Goal: Task Accomplishment & Management: Manage account settings

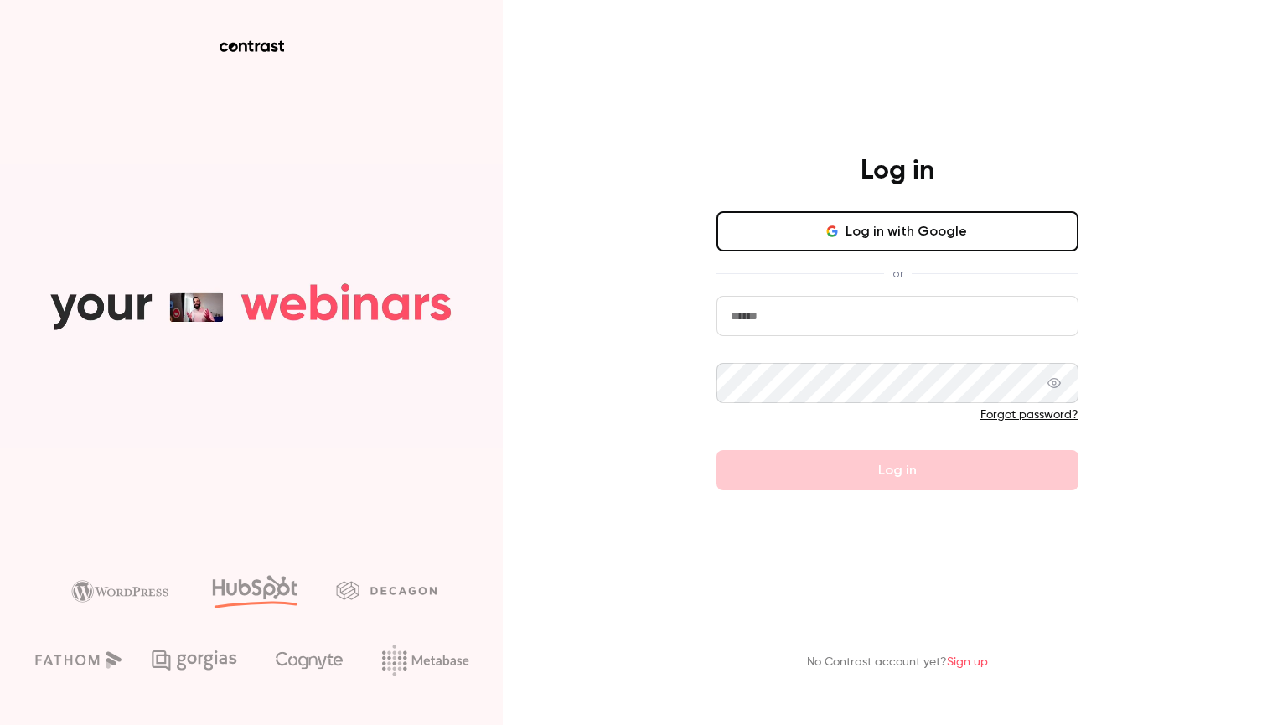
type input "**********"
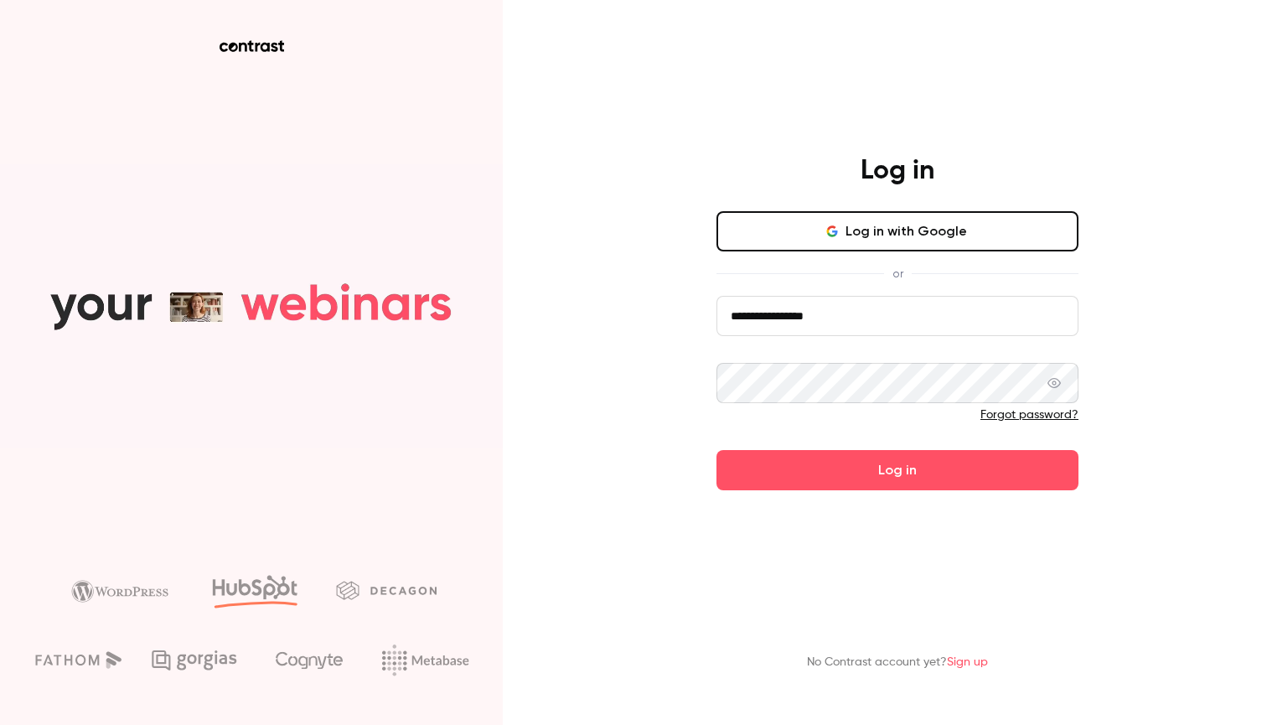
click at [897, 469] on button "Log in" at bounding box center [897, 470] width 362 height 40
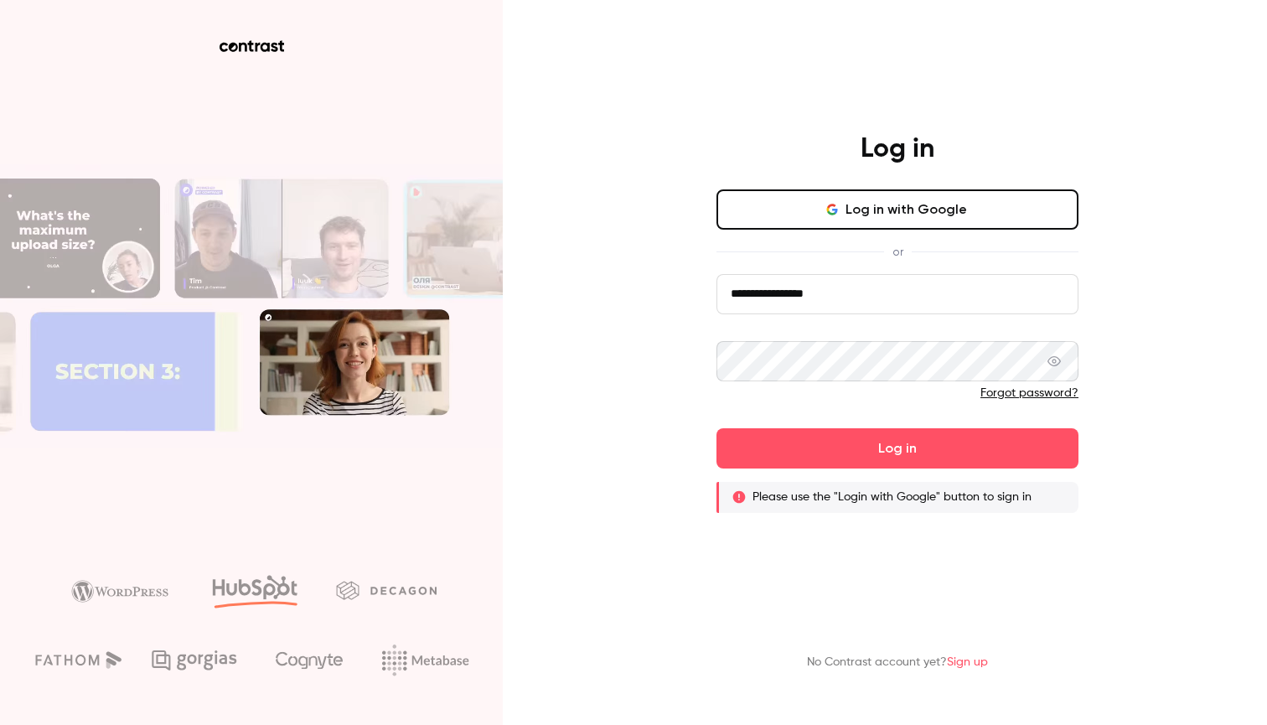
click at [897, 447] on button "Log in" at bounding box center [897, 448] width 362 height 40
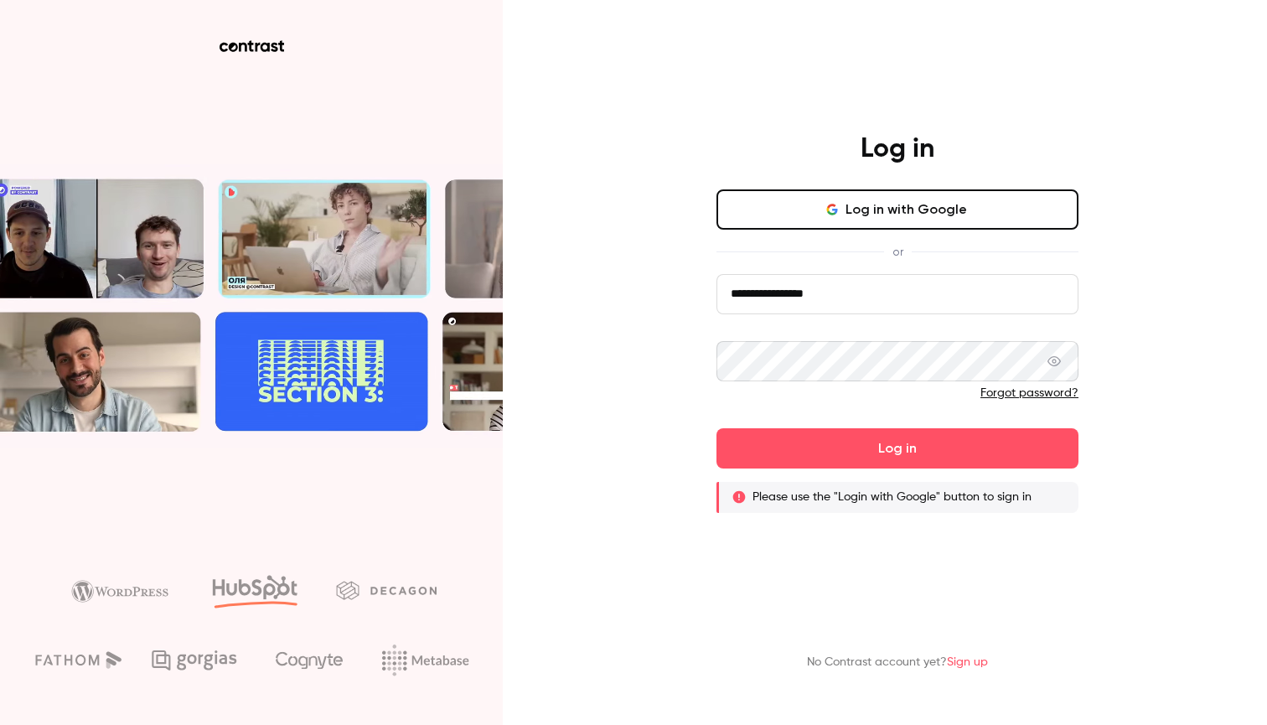
click at [1022, 387] on link "Forgot password?" at bounding box center [1029, 393] width 98 height 12
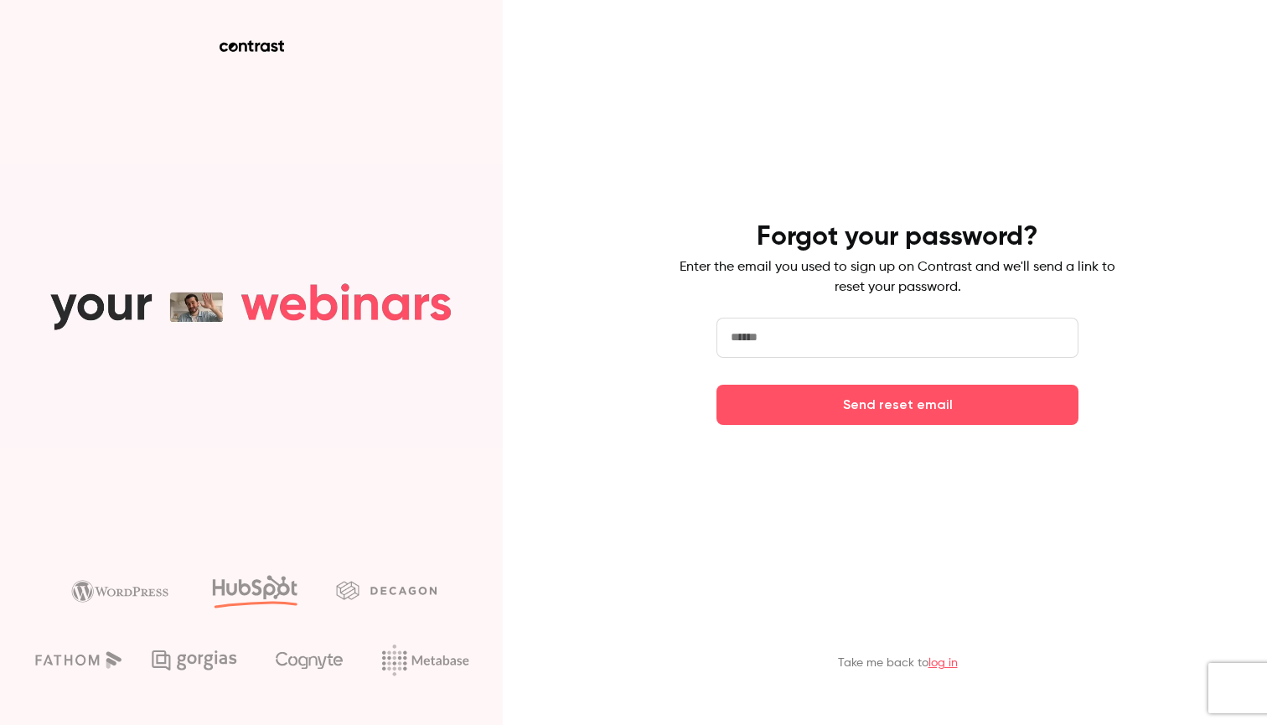
click at [789, 328] on input "email" at bounding box center [897, 338] width 362 height 40
type input "**********"
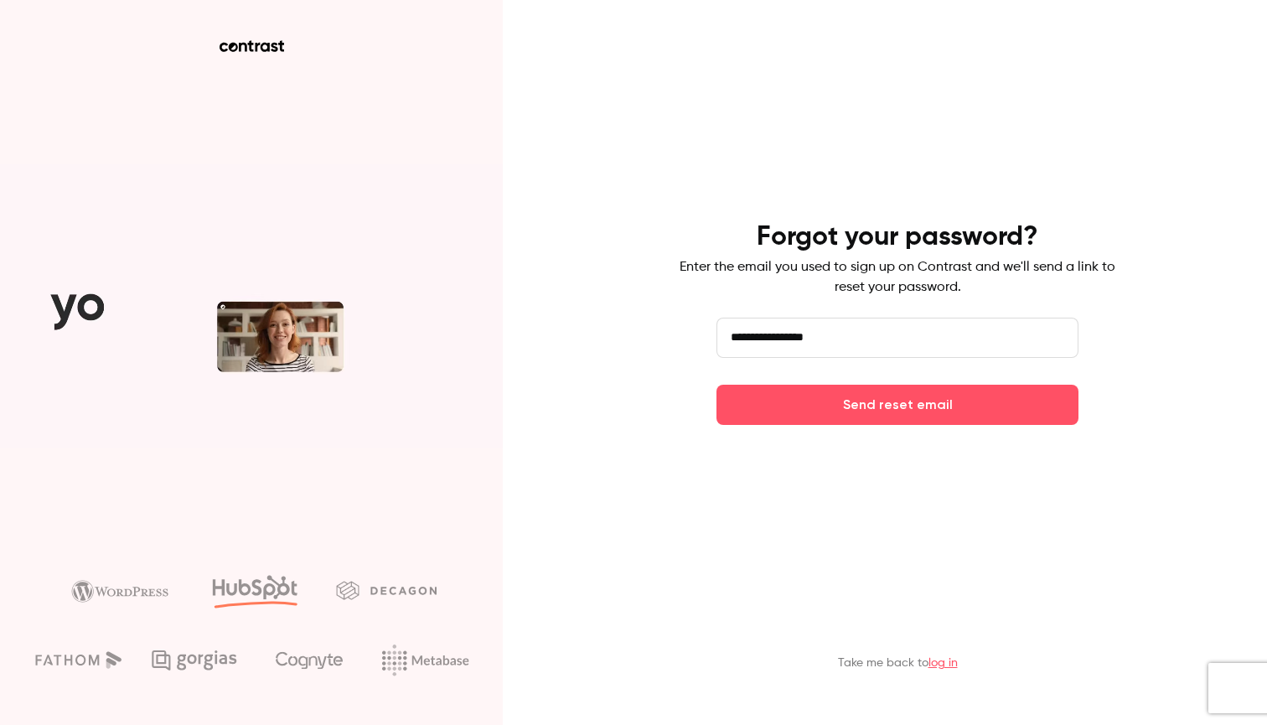
click at [897, 404] on button "Send reset email" at bounding box center [897, 405] width 362 height 40
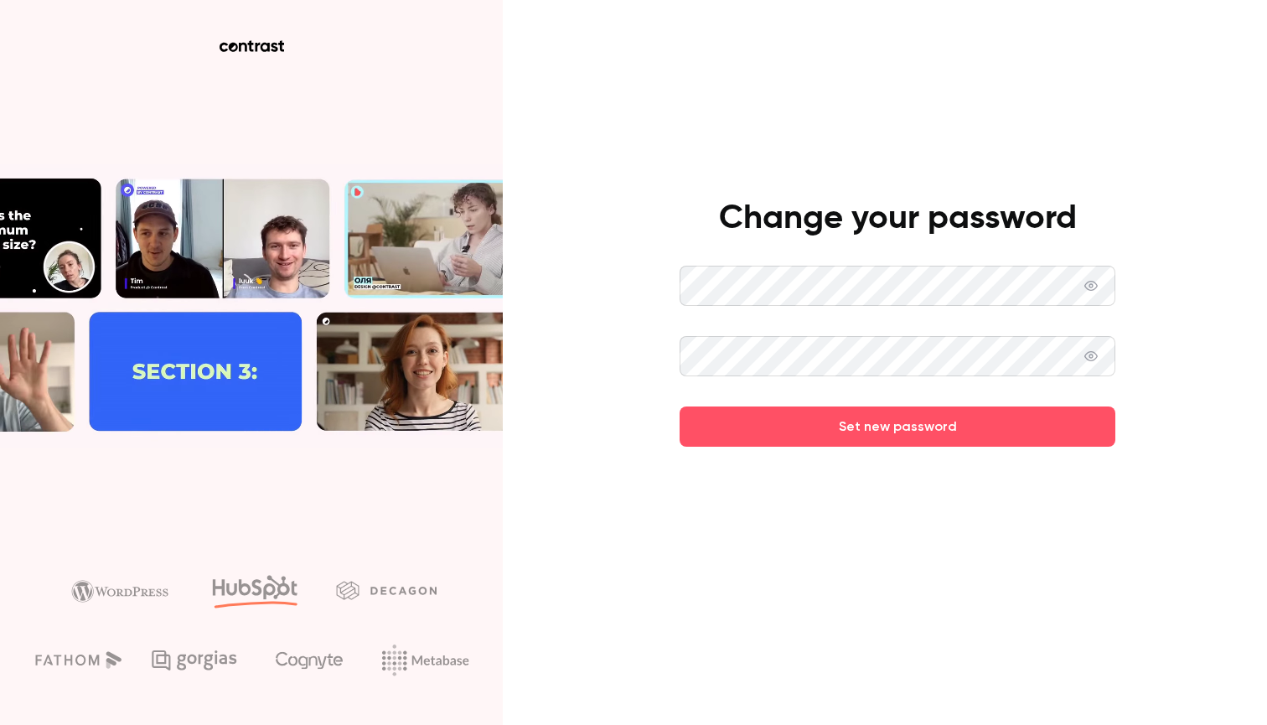
click at [897, 426] on button "Set new password" at bounding box center [897, 426] width 436 height 40
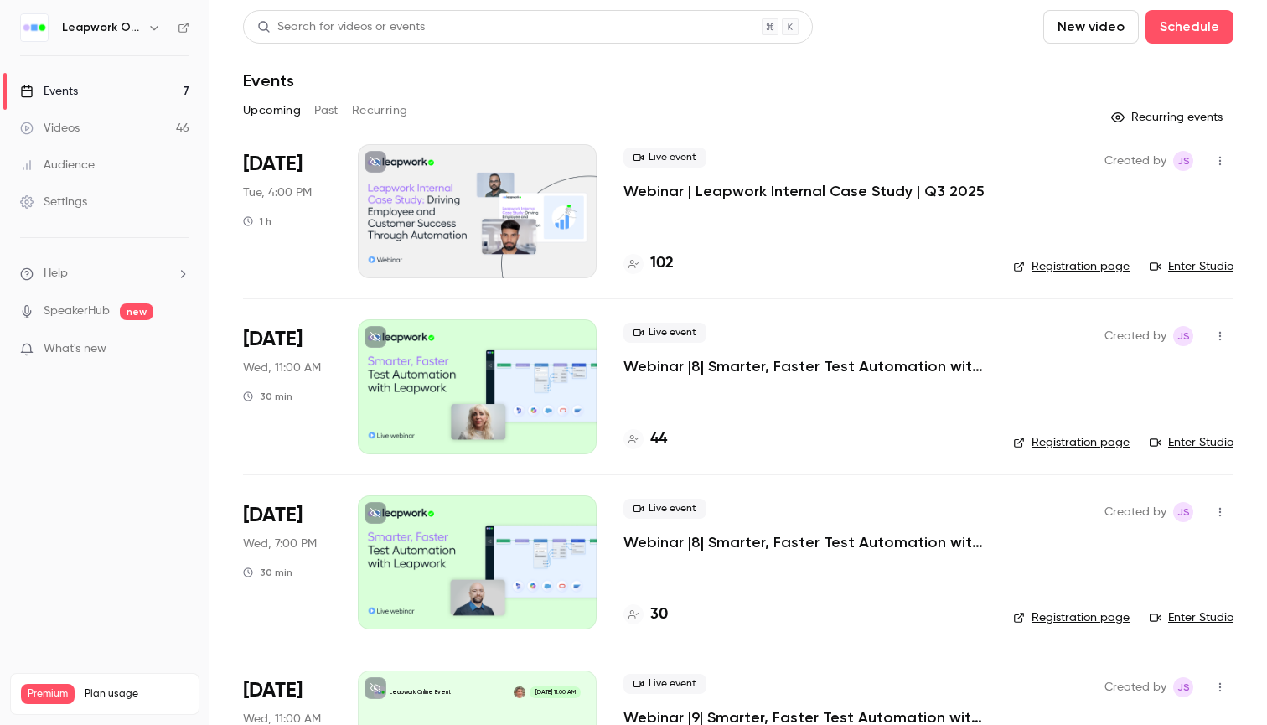
click at [658, 196] on p "Webinar | Leapwork Internal Case Study | Q3 2025" at bounding box center [803, 191] width 361 height 20
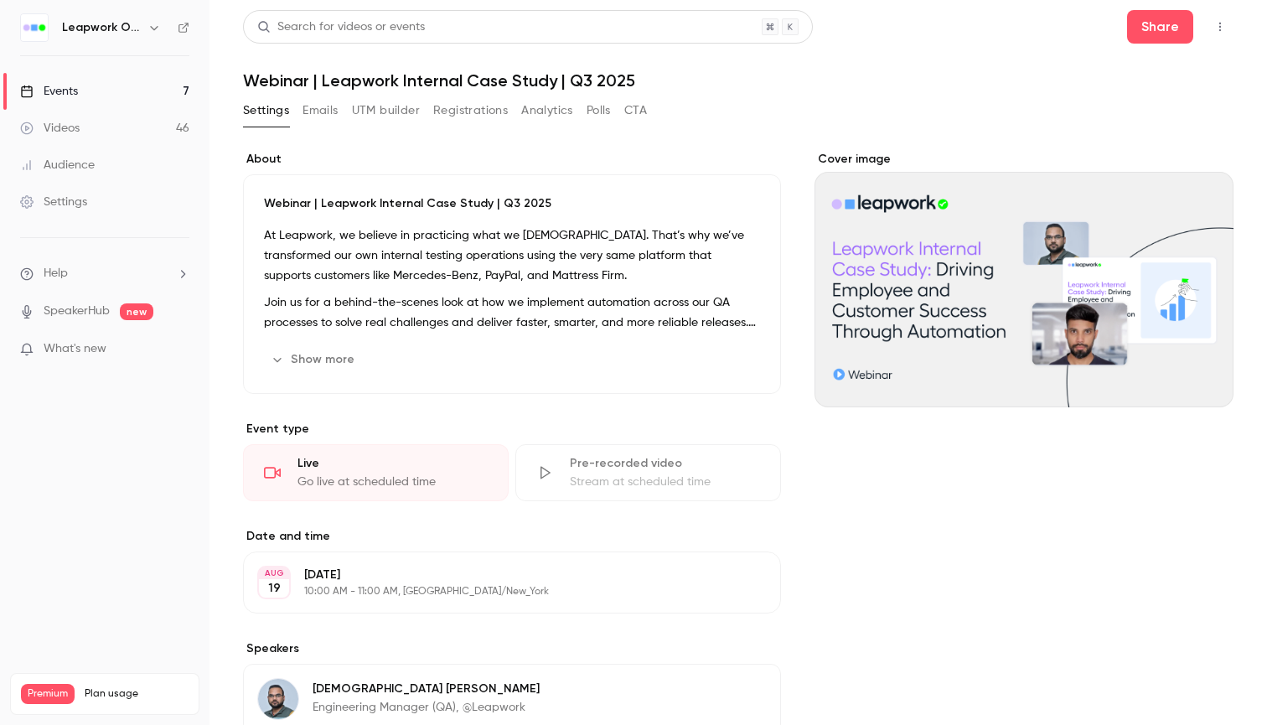
click at [316, 101] on button "Emails" at bounding box center [319, 110] width 35 height 27
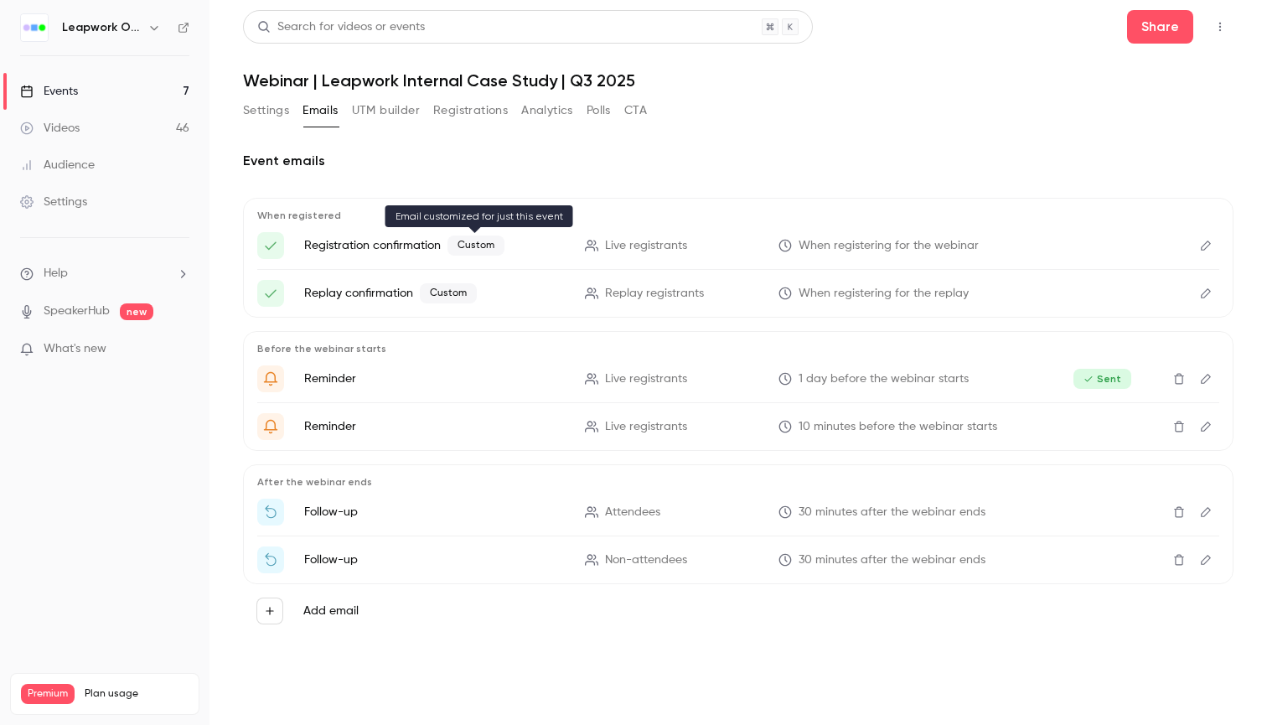
click at [472, 247] on span "Custom" at bounding box center [475, 245] width 57 height 20
click at [1201, 245] on icon "Edit" at bounding box center [1205, 246] width 13 height 12
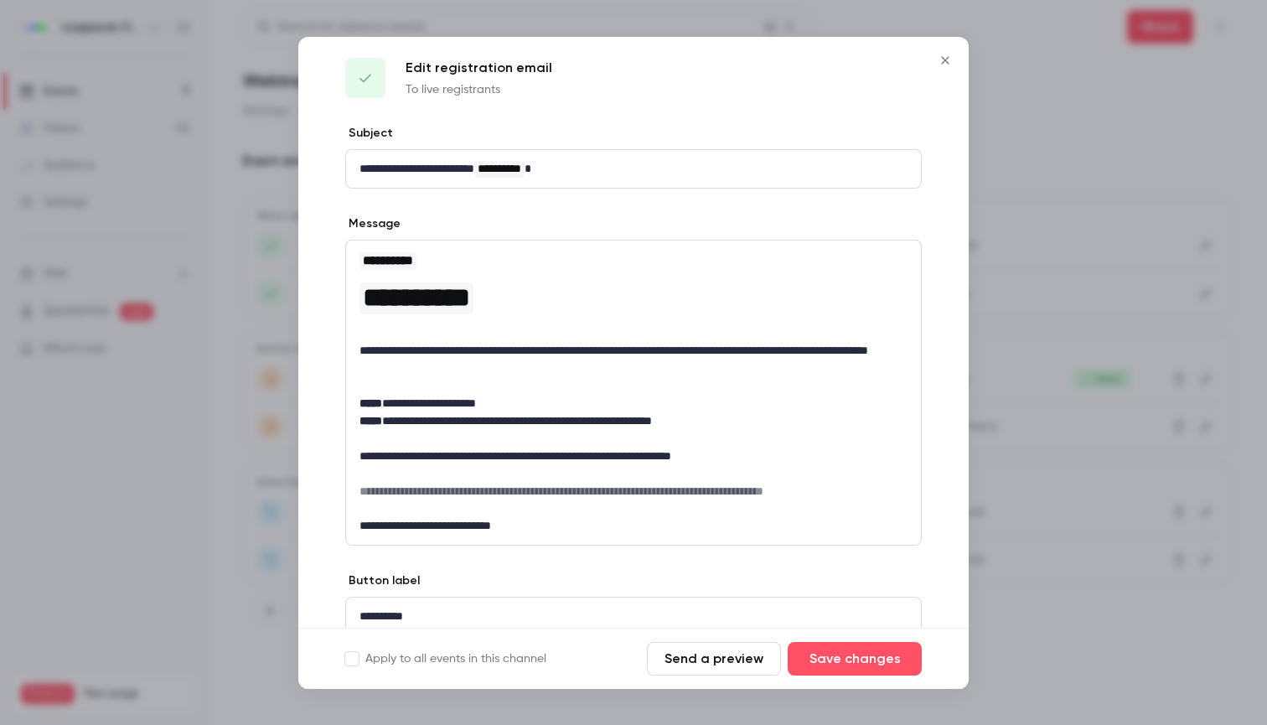
scroll to position [20, 0]
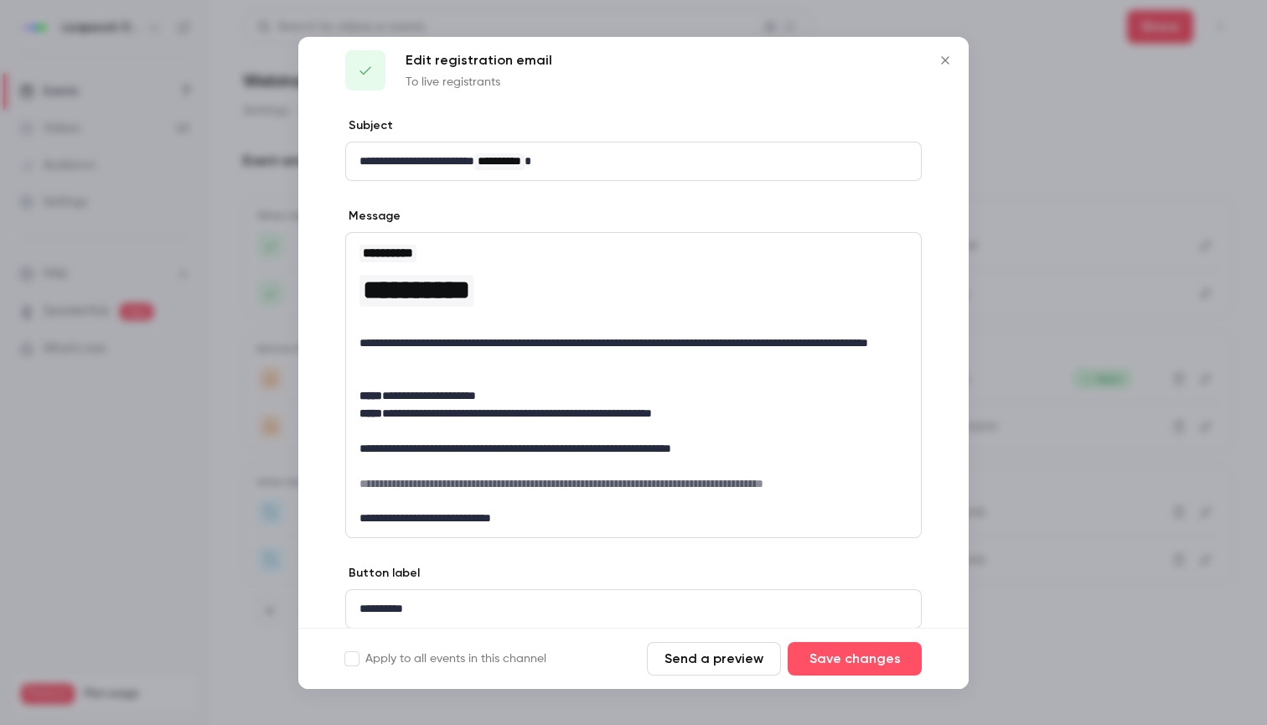
click at [1043, 396] on div at bounding box center [633, 362] width 1267 height 725
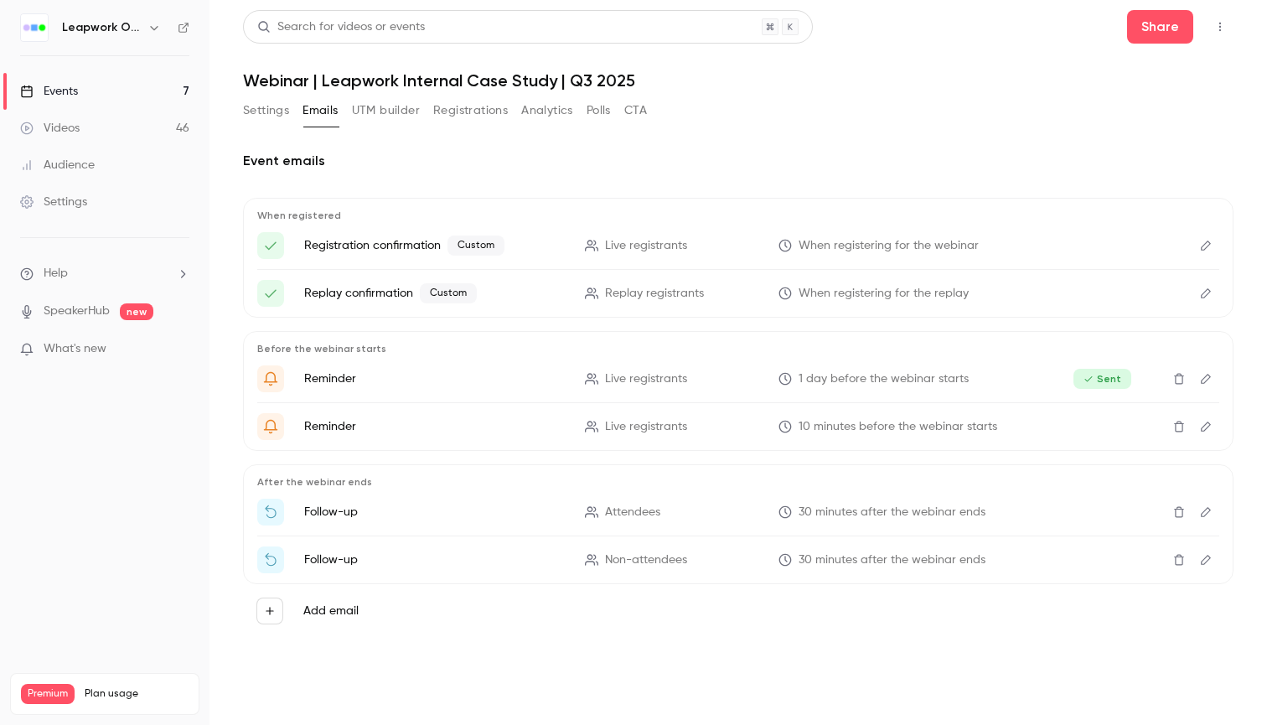
scroll to position [0, 0]
click at [64, 90] on div "Events" at bounding box center [49, 91] width 58 height 17
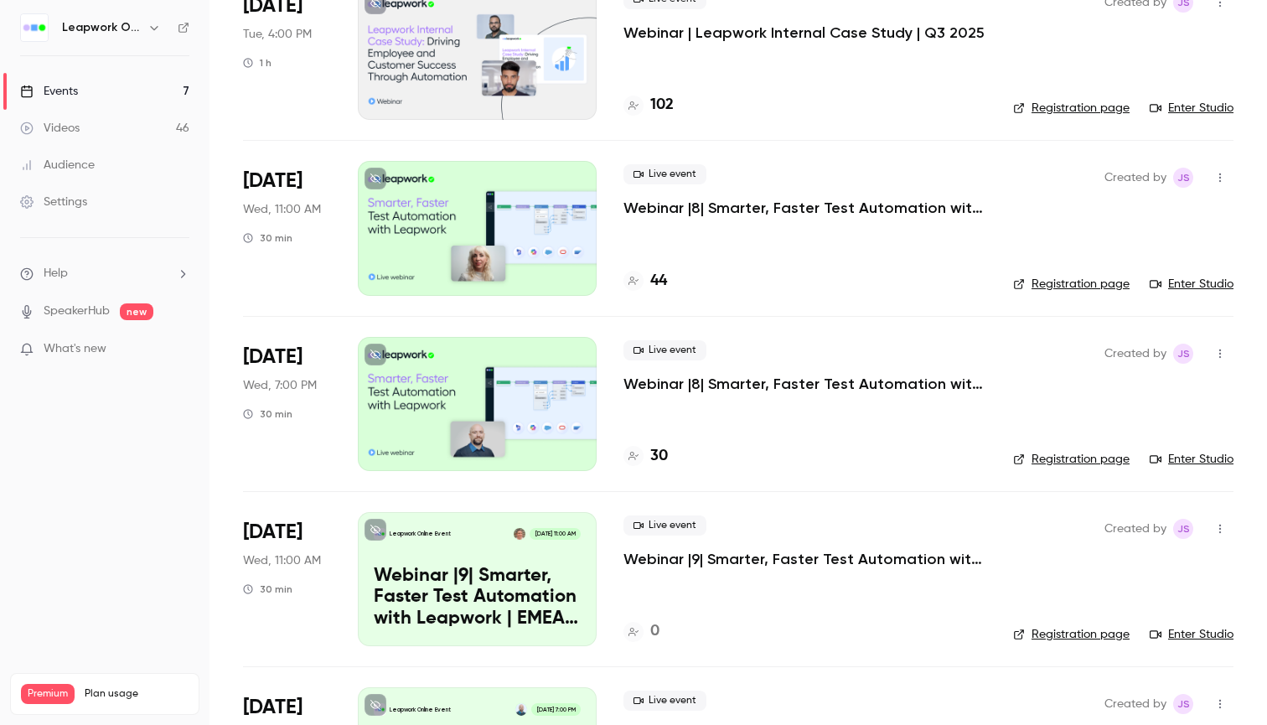
scroll to position [177, 0]
